Goal: Register for event/course

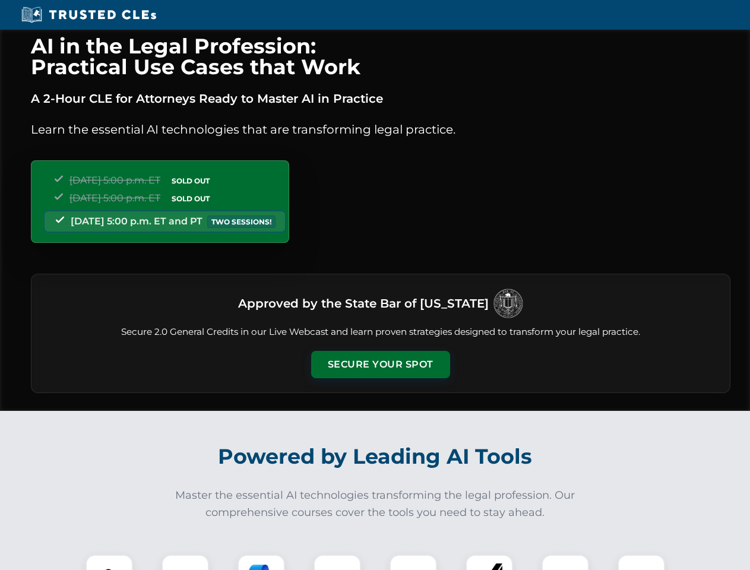
click at [380, 365] on button "Secure Your Spot" at bounding box center [380, 364] width 139 height 27
